Goal: Task Accomplishment & Management: Use online tool/utility

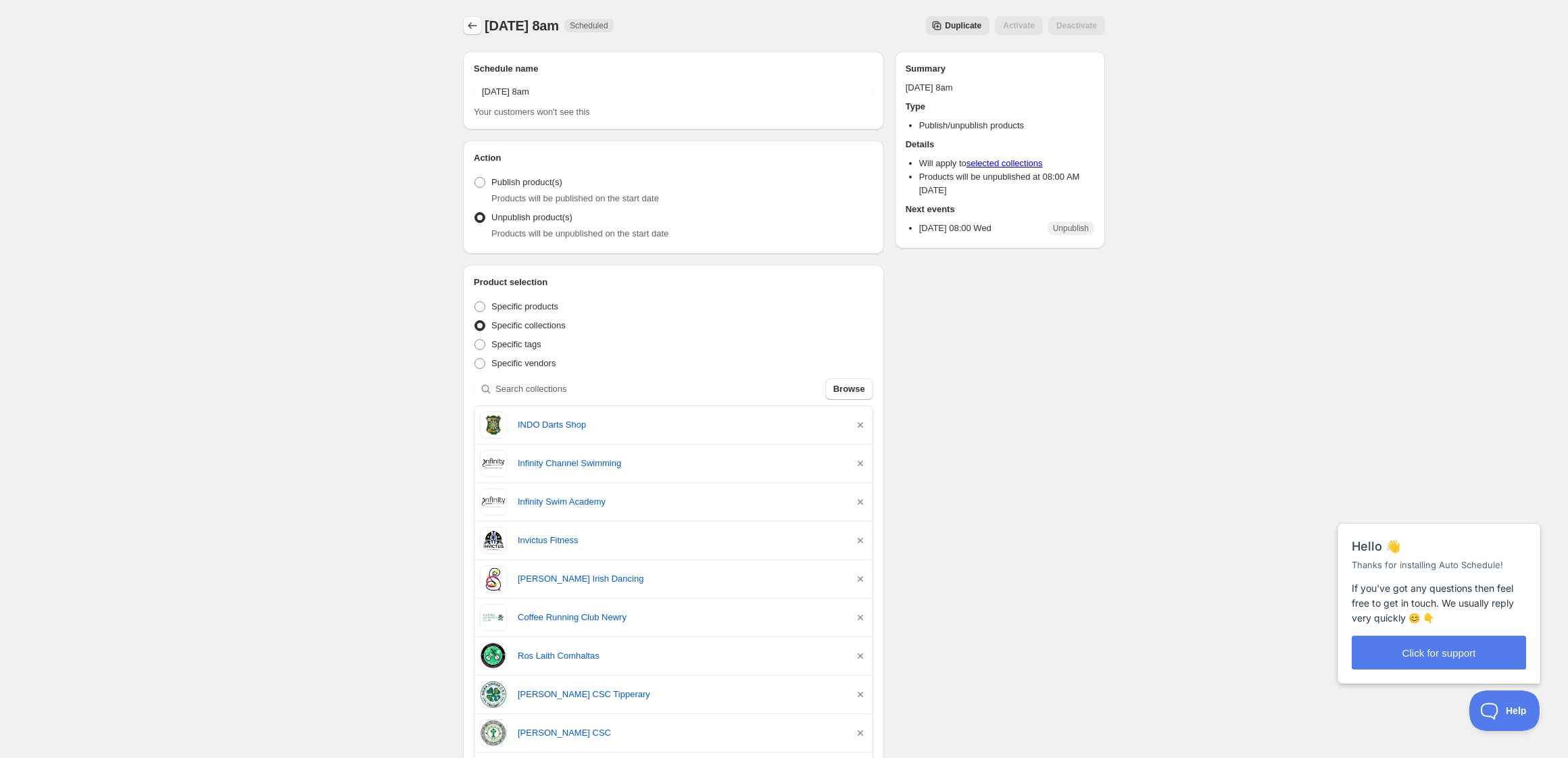
click at [469, 29] on icon "Schedules" at bounding box center [472, 26] width 13 height 13
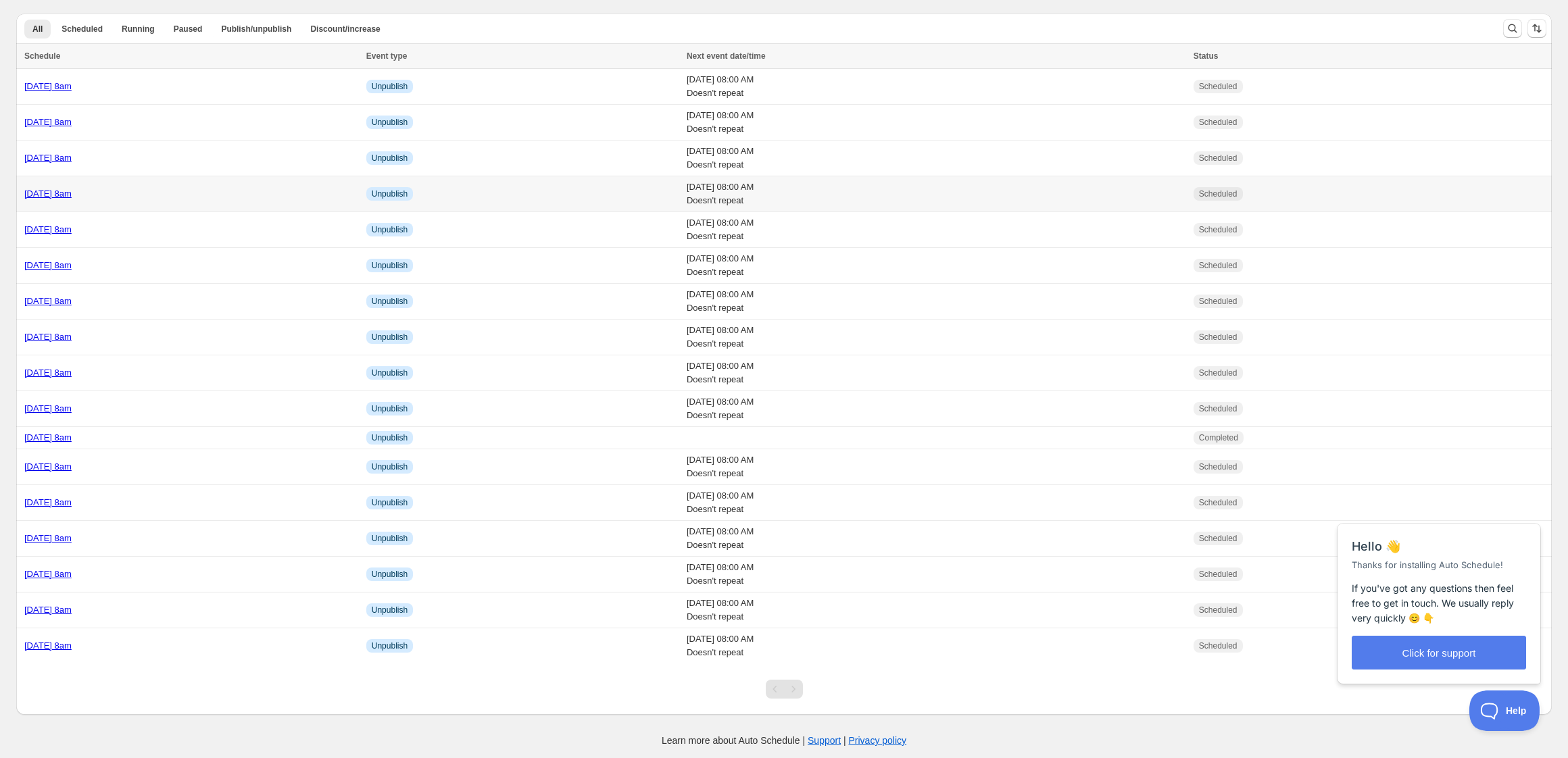
click at [208, 202] on td "[DATE] 8am" at bounding box center [189, 194] width 346 height 36
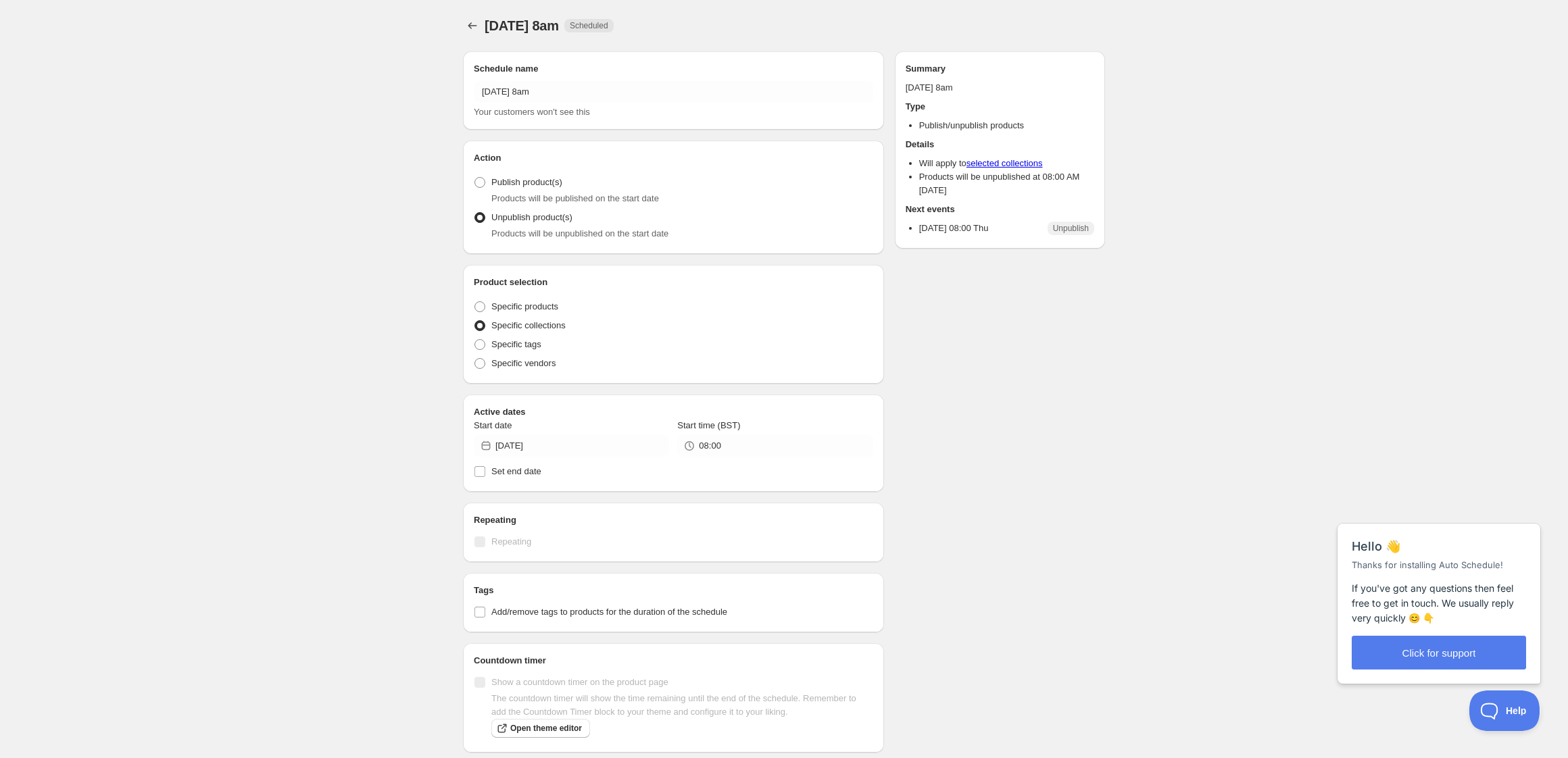
radio input "true"
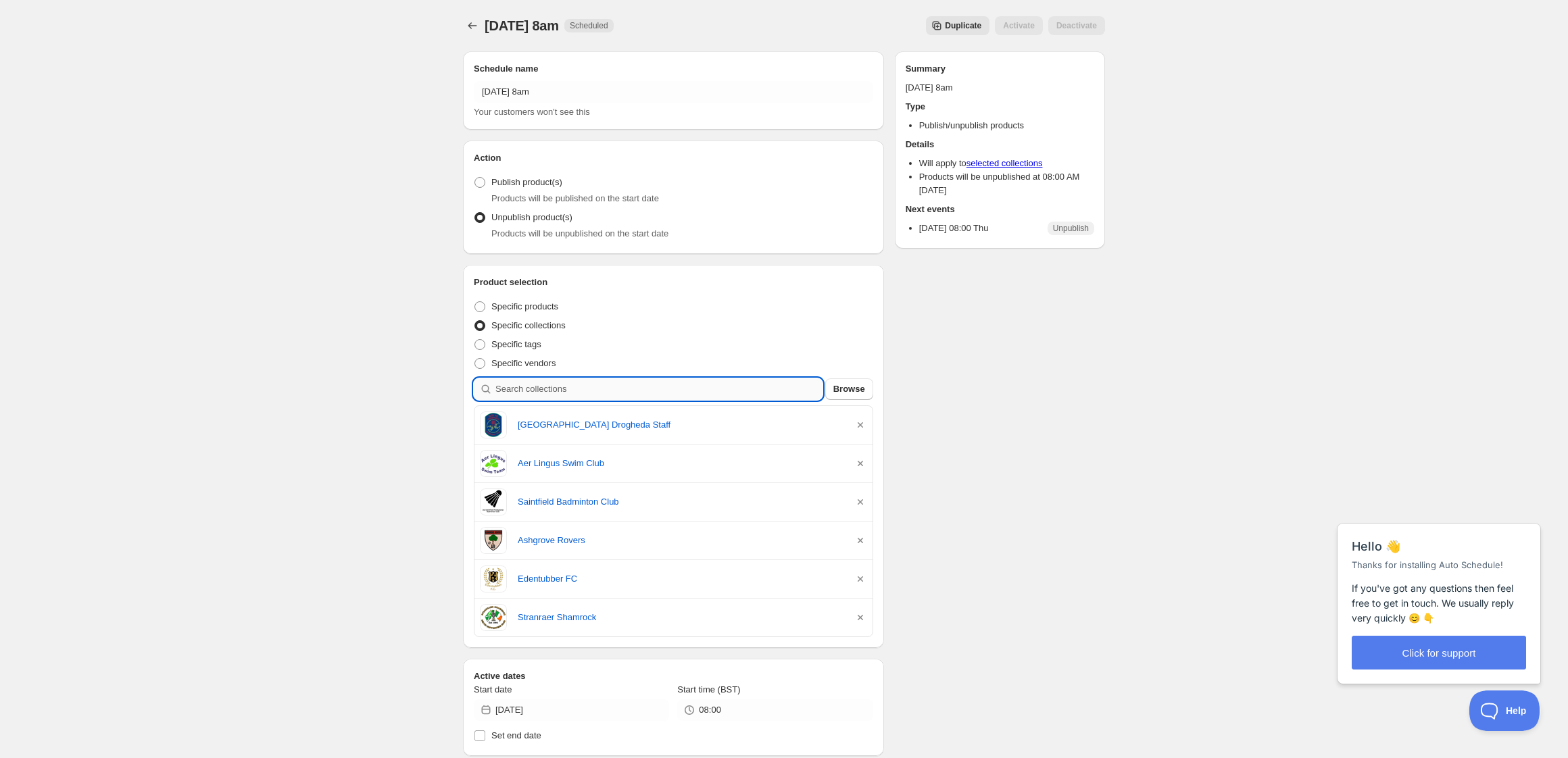
click at [590, 390] on input "search" at bounding box center [659, 389] width 327 height 21
type input "b"
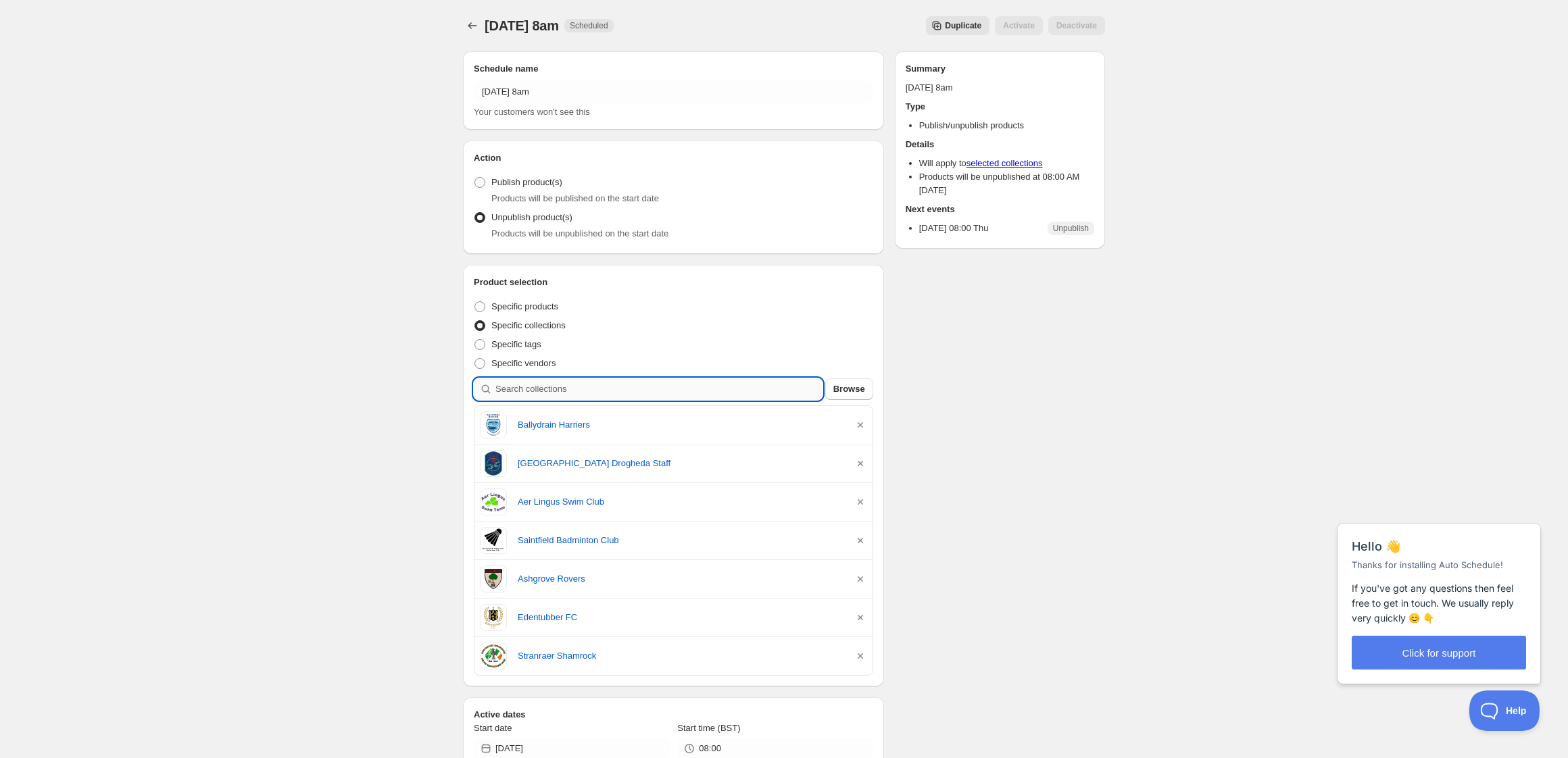
click at [606, 389] on input "search" at bounding box center [659, 389] width 327 height 21
type input "p"
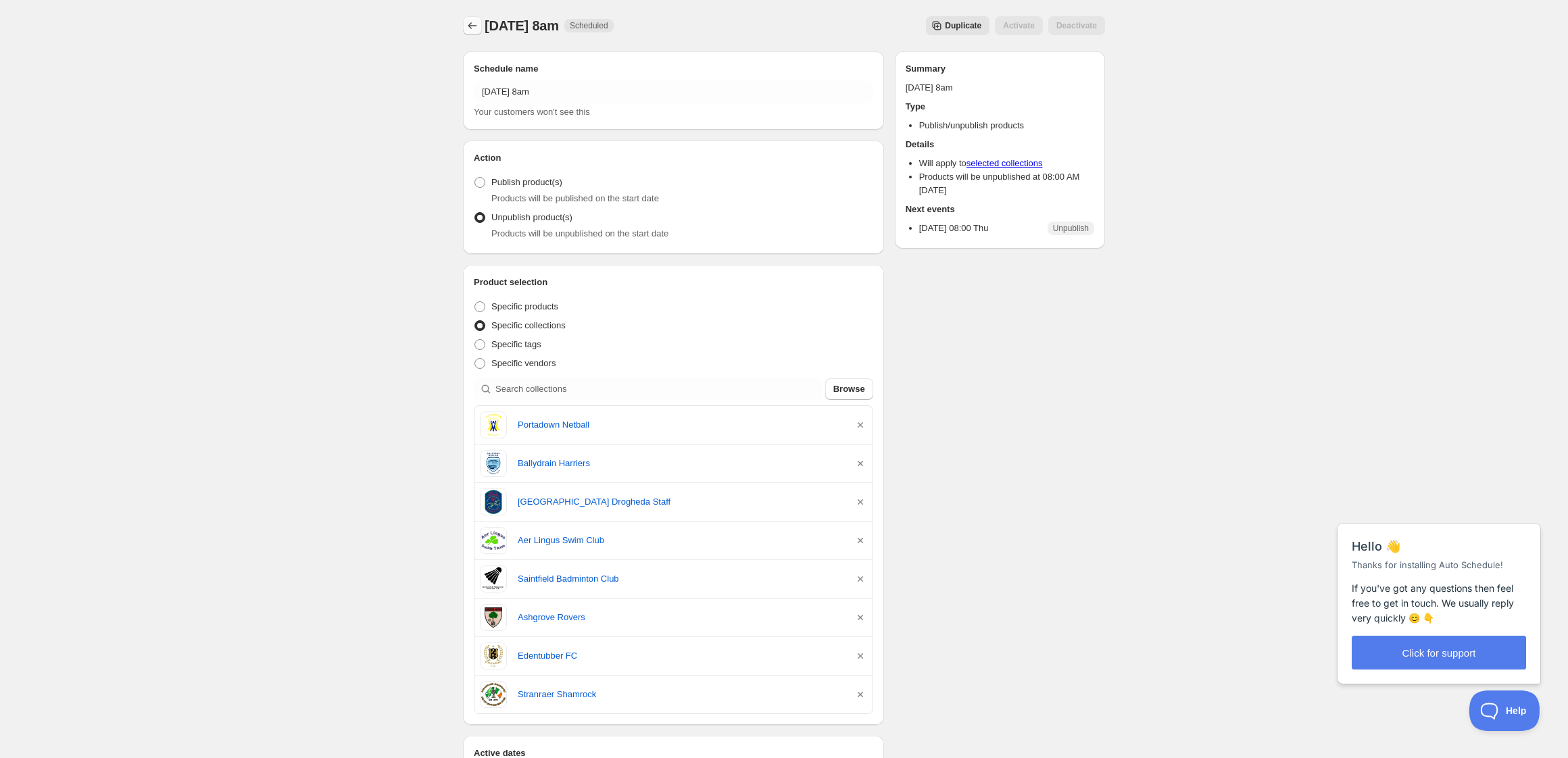
click at [472, 26] on icon "Schedules" at bounding box center [472, 26] width 13 height 13
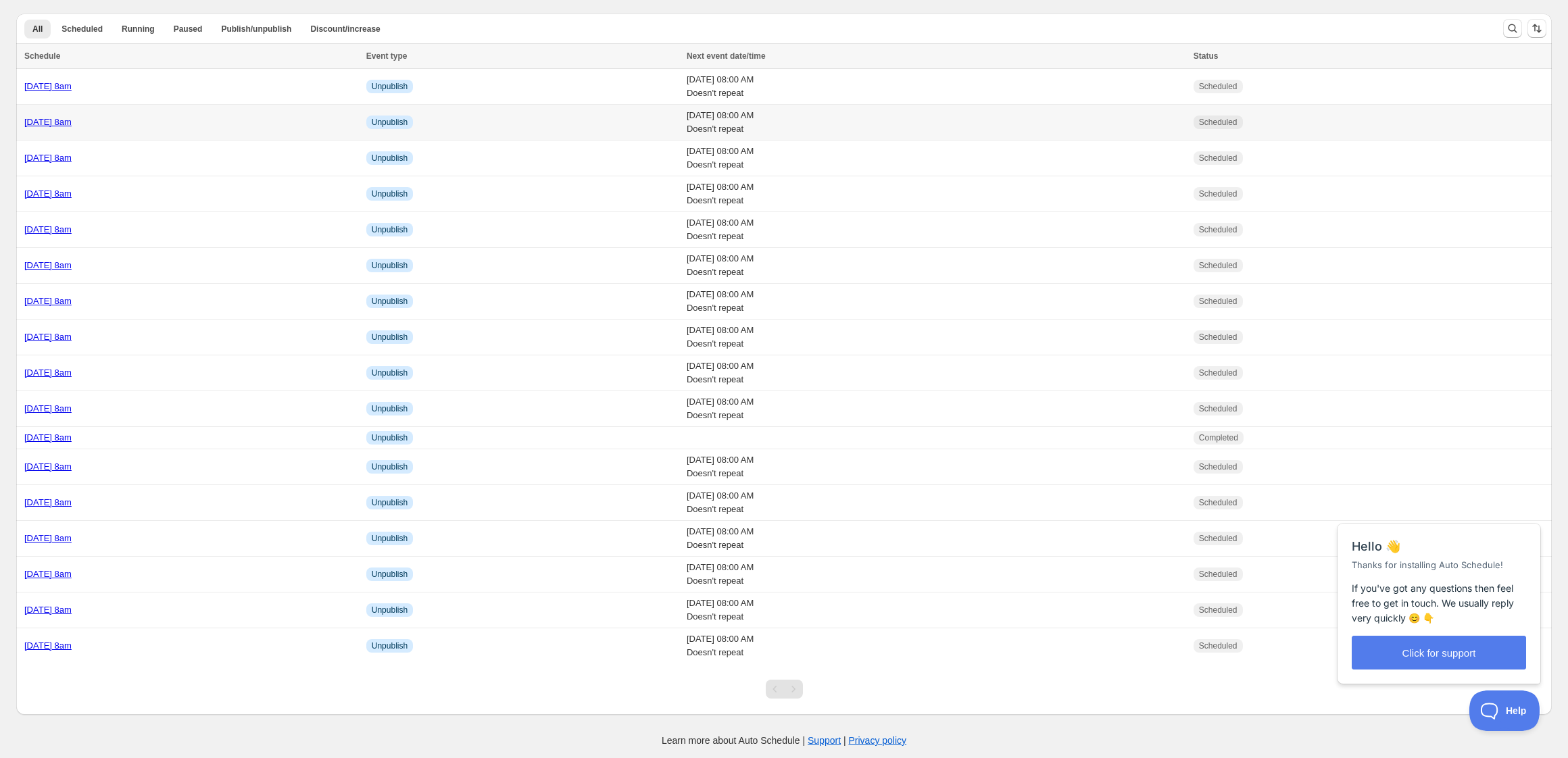
click at [199, 125] on div "[DATE] 8am" at bounding box center [191, 122] width 334 height 13
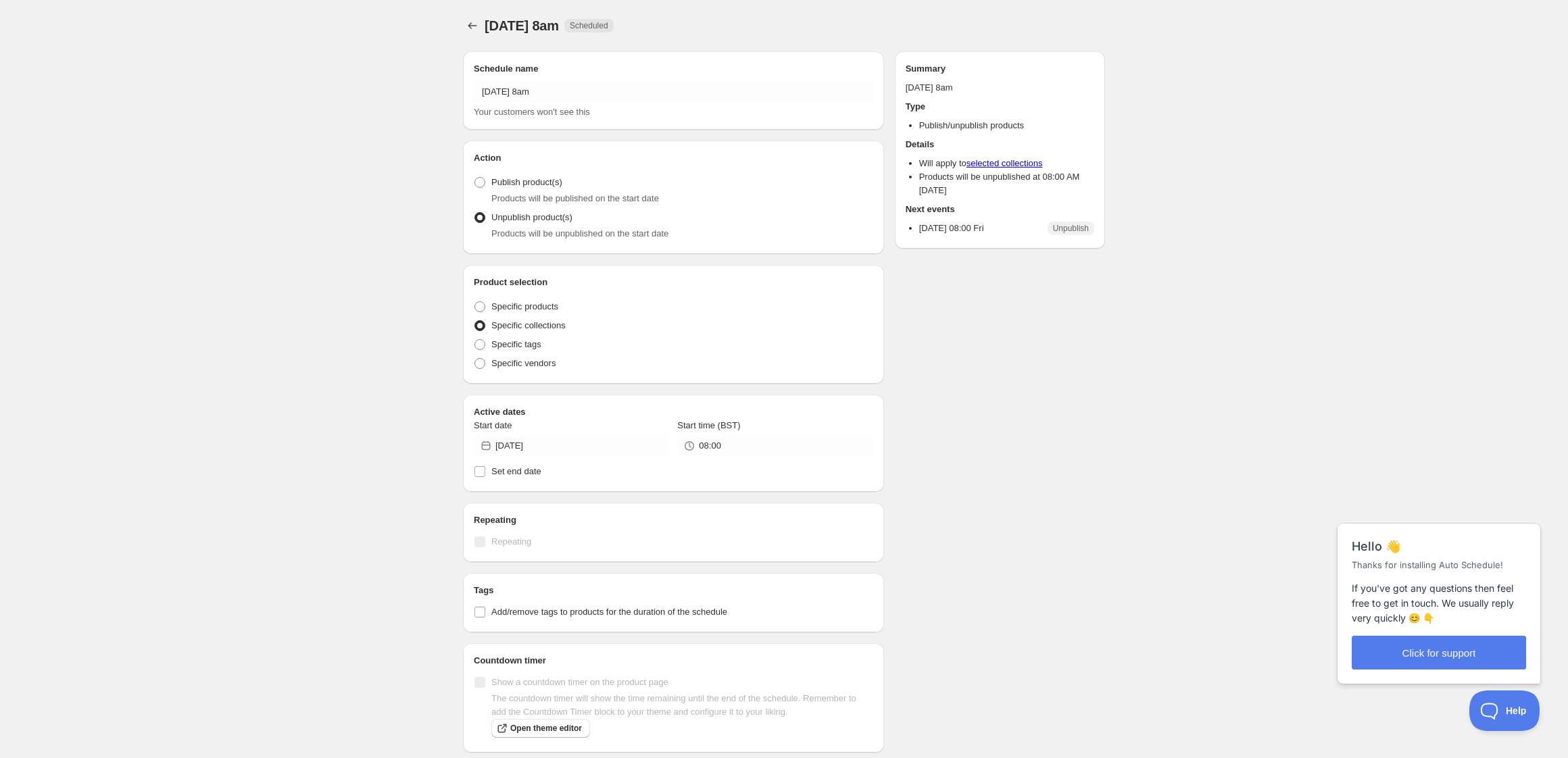
radio input "true"
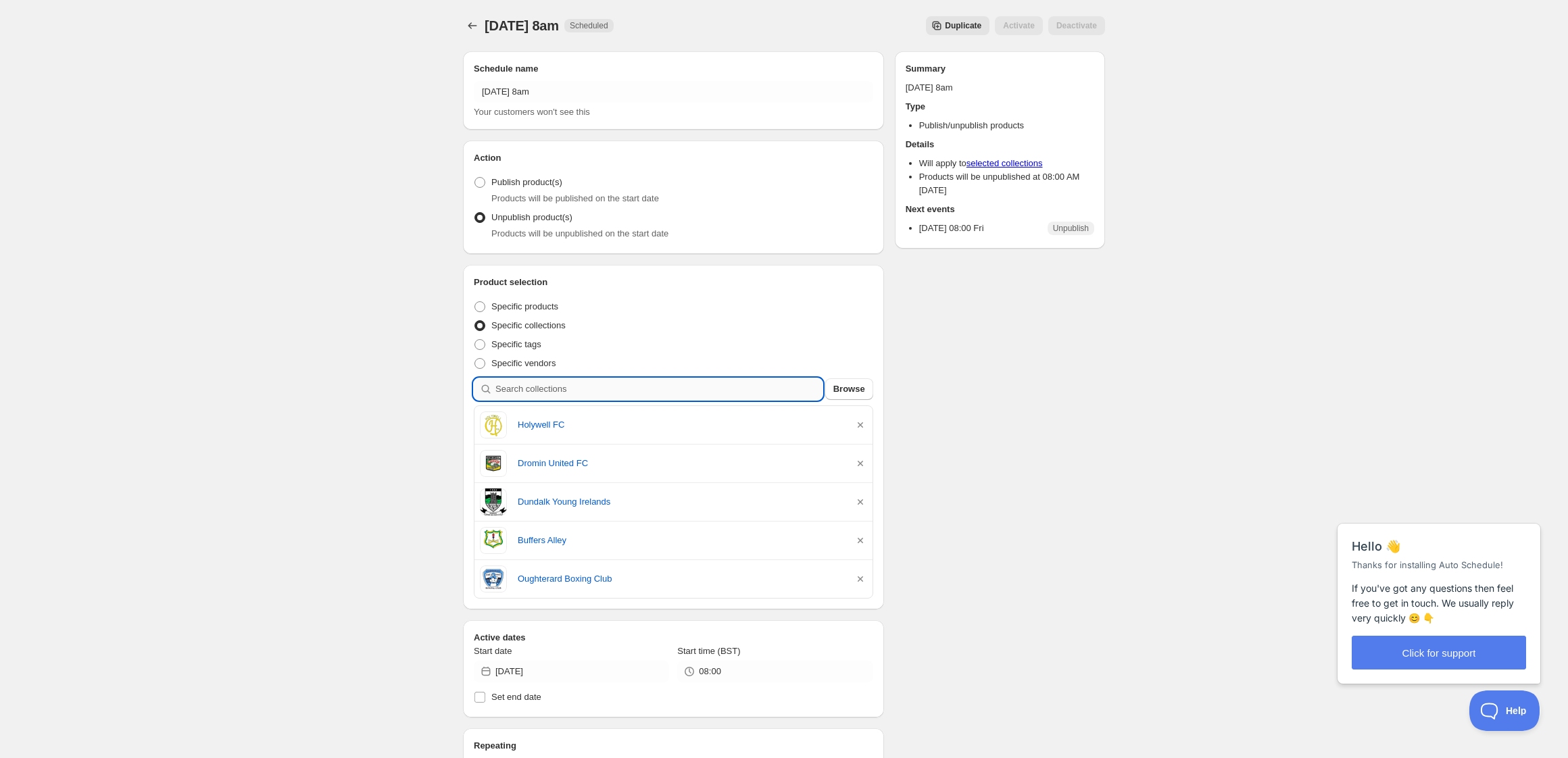
click at [606, 390] on input "search" at bounding box center [659, 389] width 327 height 21
type input "s"
